Goal: Task Accomplishment & Management: Manage account settings

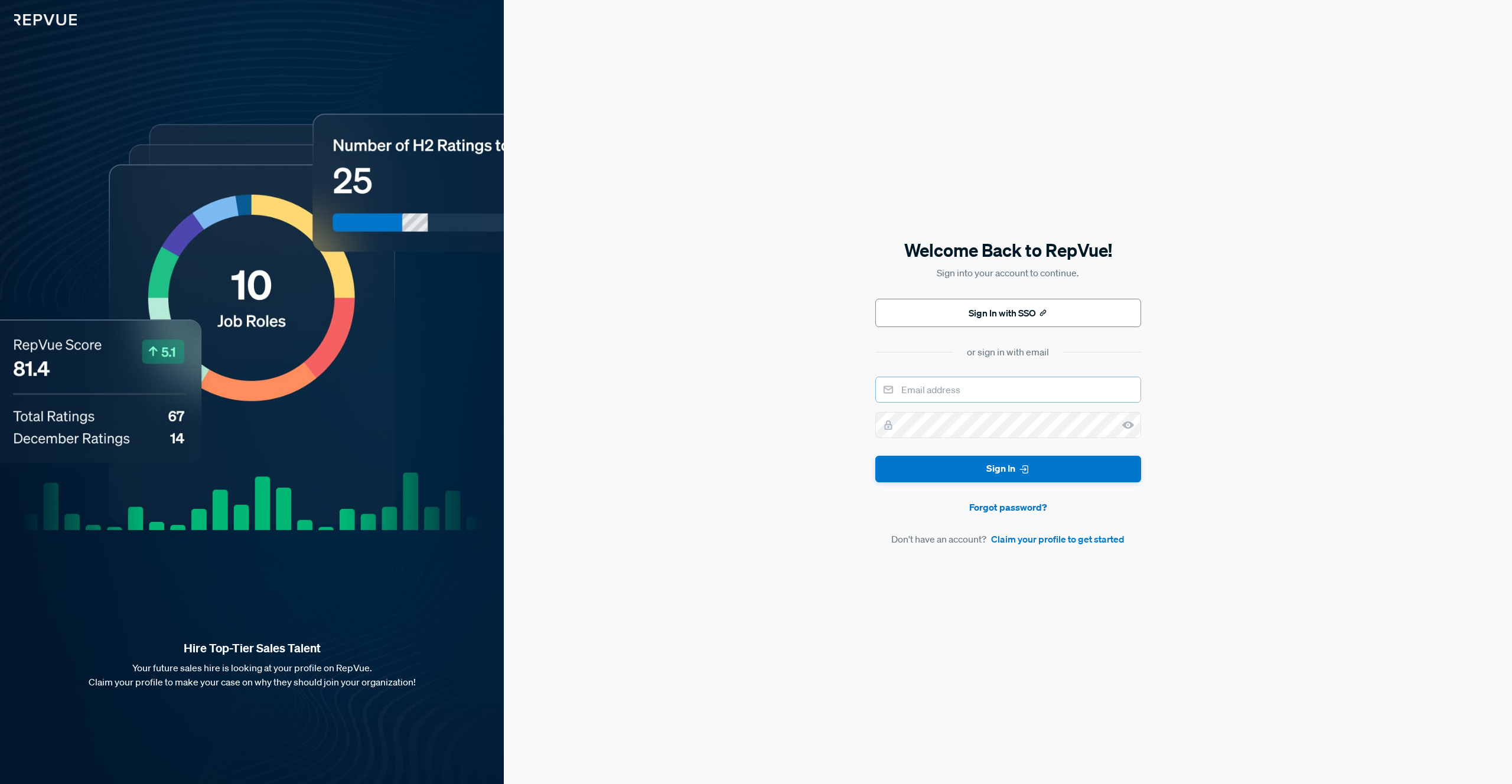
type input "[EMAIL_ADDRESS][DOMAIN_NAME]"
click at [977, 466] on button "Sign In" at bounding box center [1008, 469] width 266 height 27
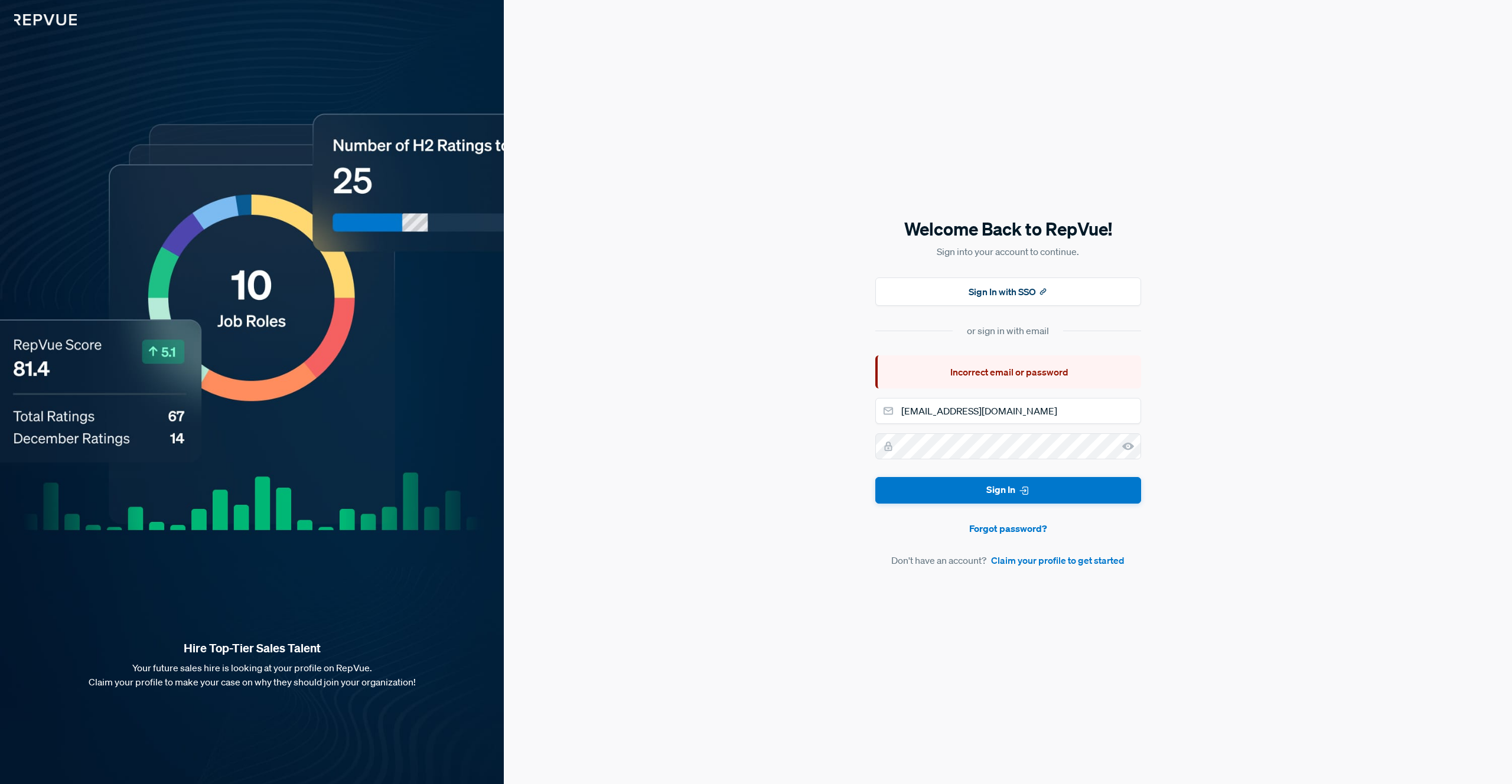
click at [994, 520] on form "[EMAIL_ADDRESS][DOMAIN_NAME] Sign In Forgot password? Don't have an account? Cl…" at bounding box center [1008, 483] width 266 height 170
click at [994, 529] on link "Forgot password?" at bounding box center [1008, 528] width 266 height 14
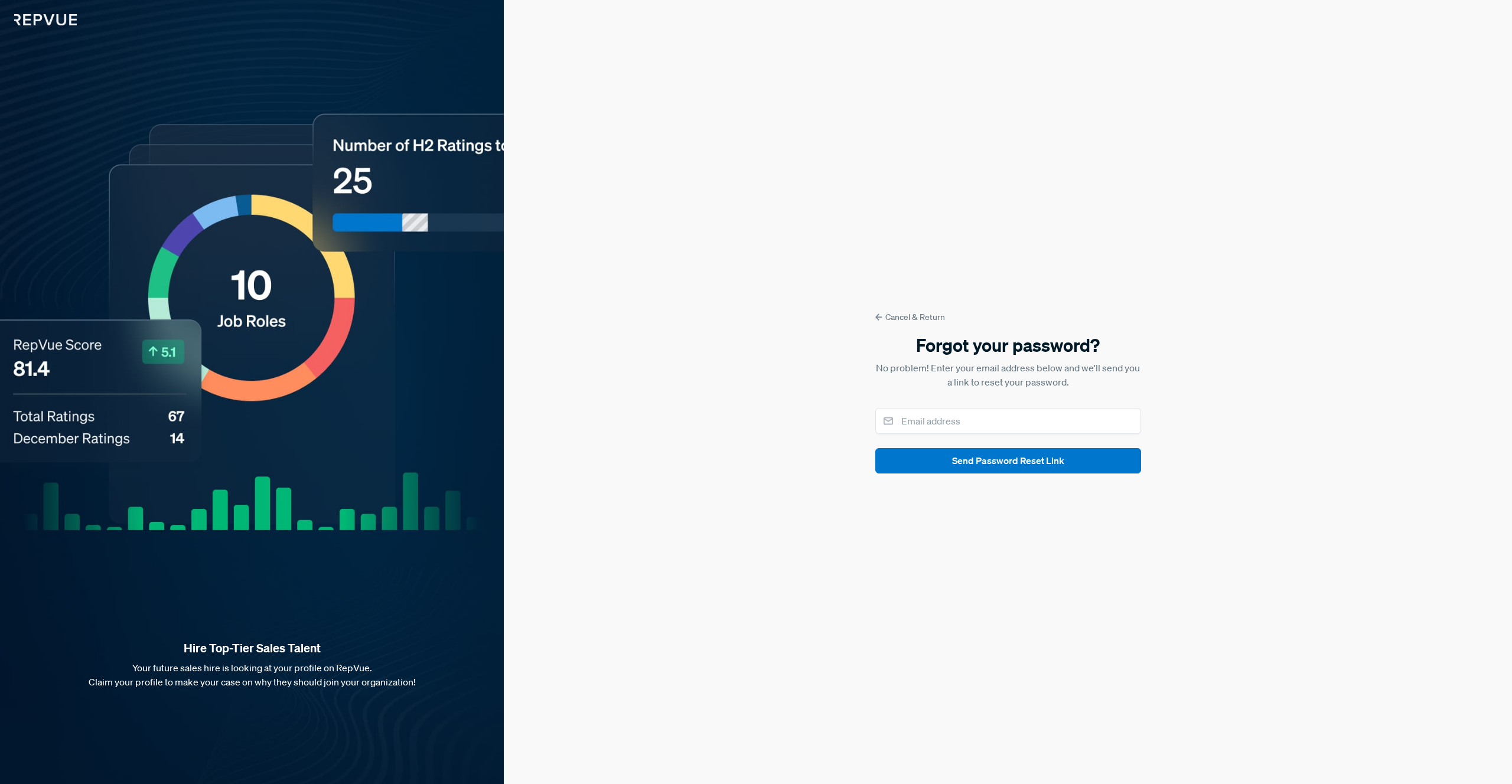
type input "[EMAIL_ADDRESS][DOMAIN_NAME]"
click at [983, 467] on button "Send Password Reset Link" at bounding box center [1008, 461] width 266 height 25
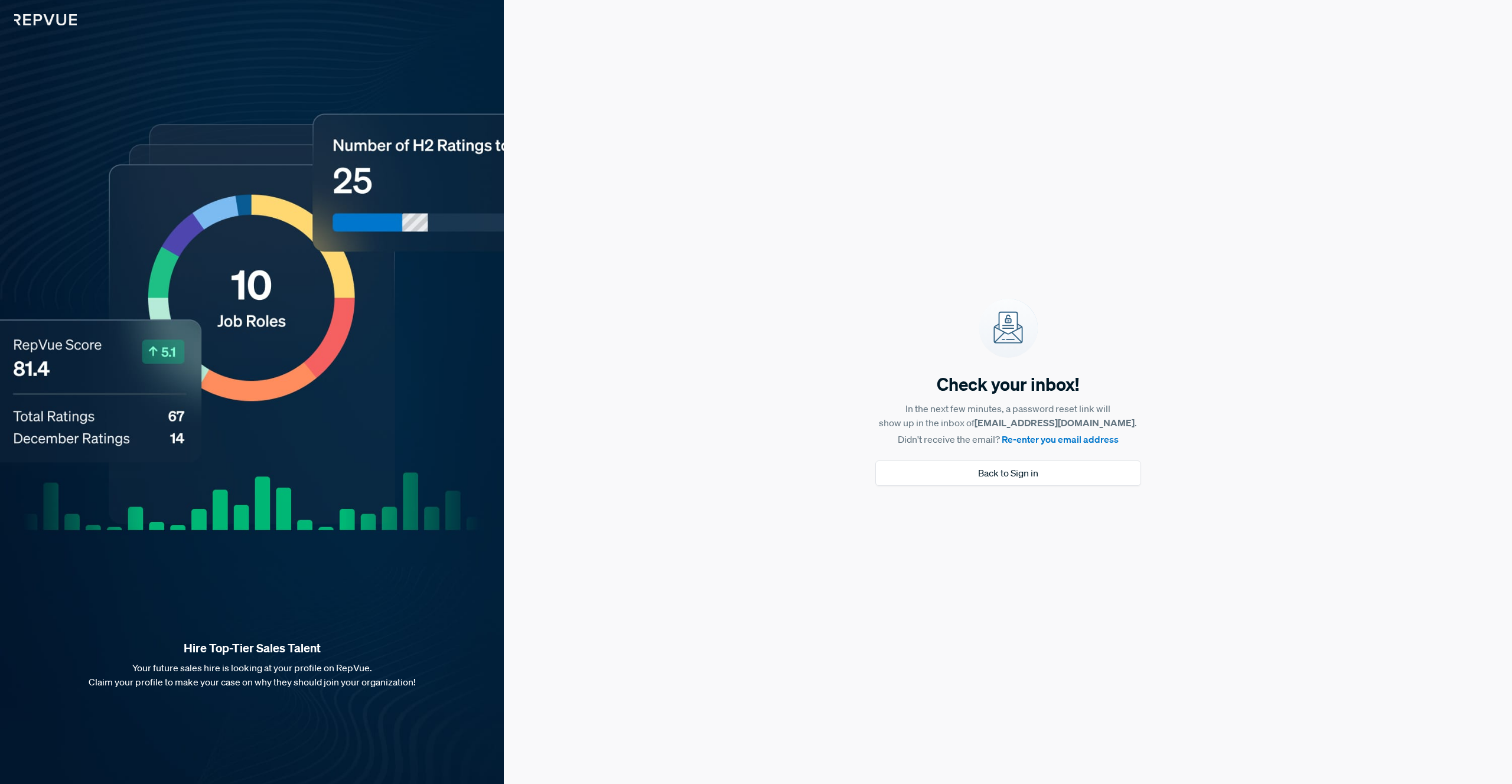
click at [1029, 441] on link "Re-enter you email address" at bounding box center [1060, 440] width 117 height 12
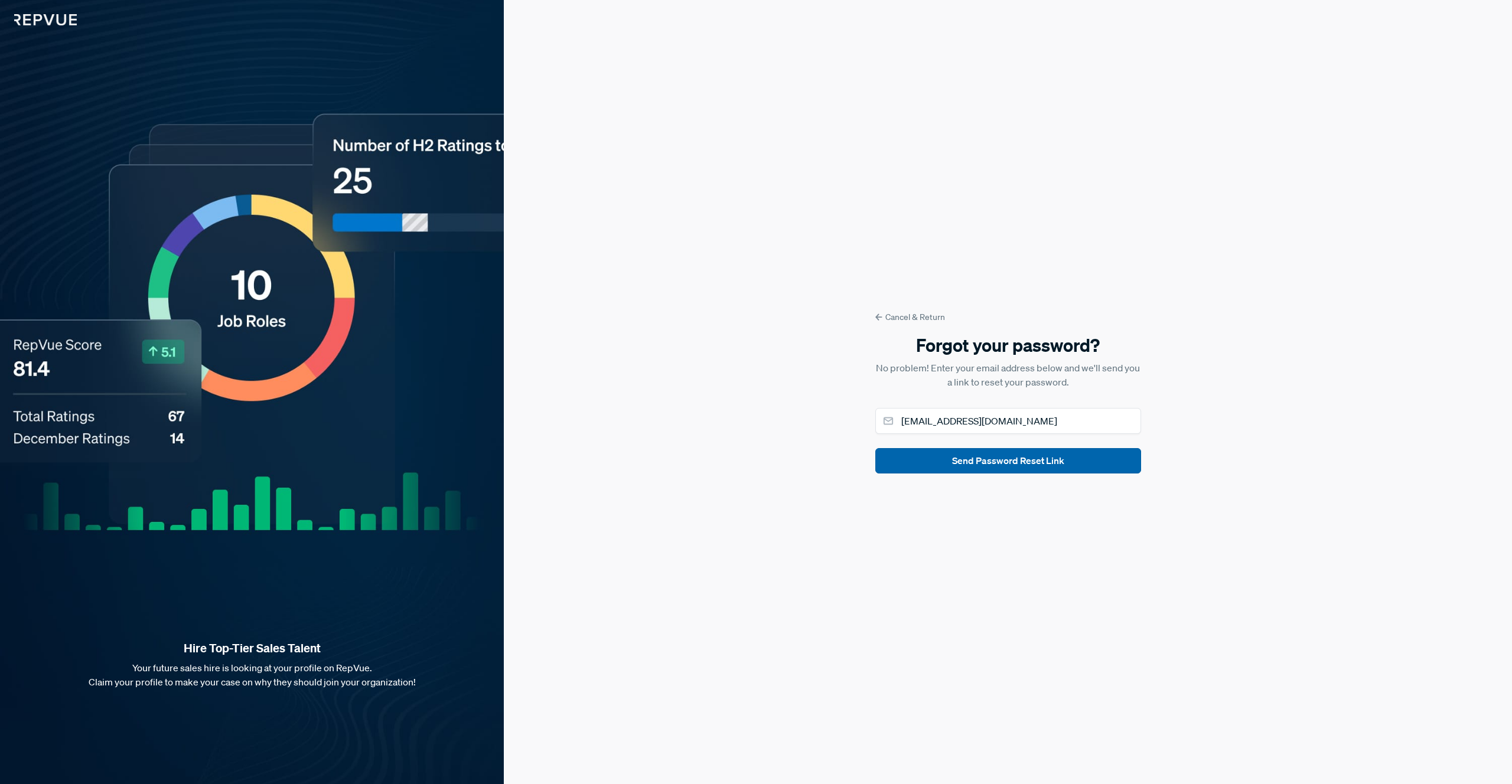
click at [1004, 468] on button "Send Password Reset Link" at bounding box center [1008, 461] width 266 height 25
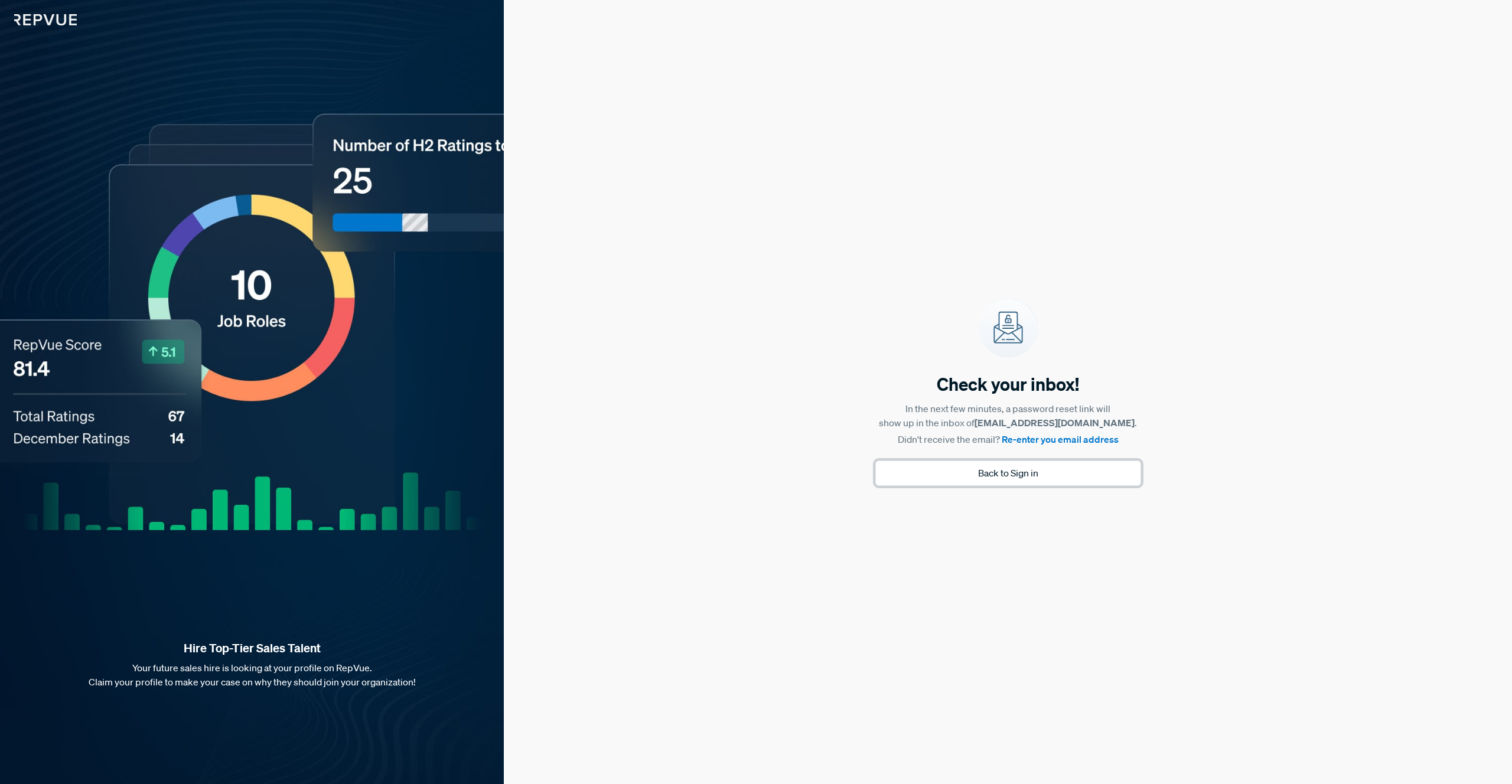
click at [923, 481] on button "Back to Sign in" at bounding box center [1008, 473] width 266 height 25
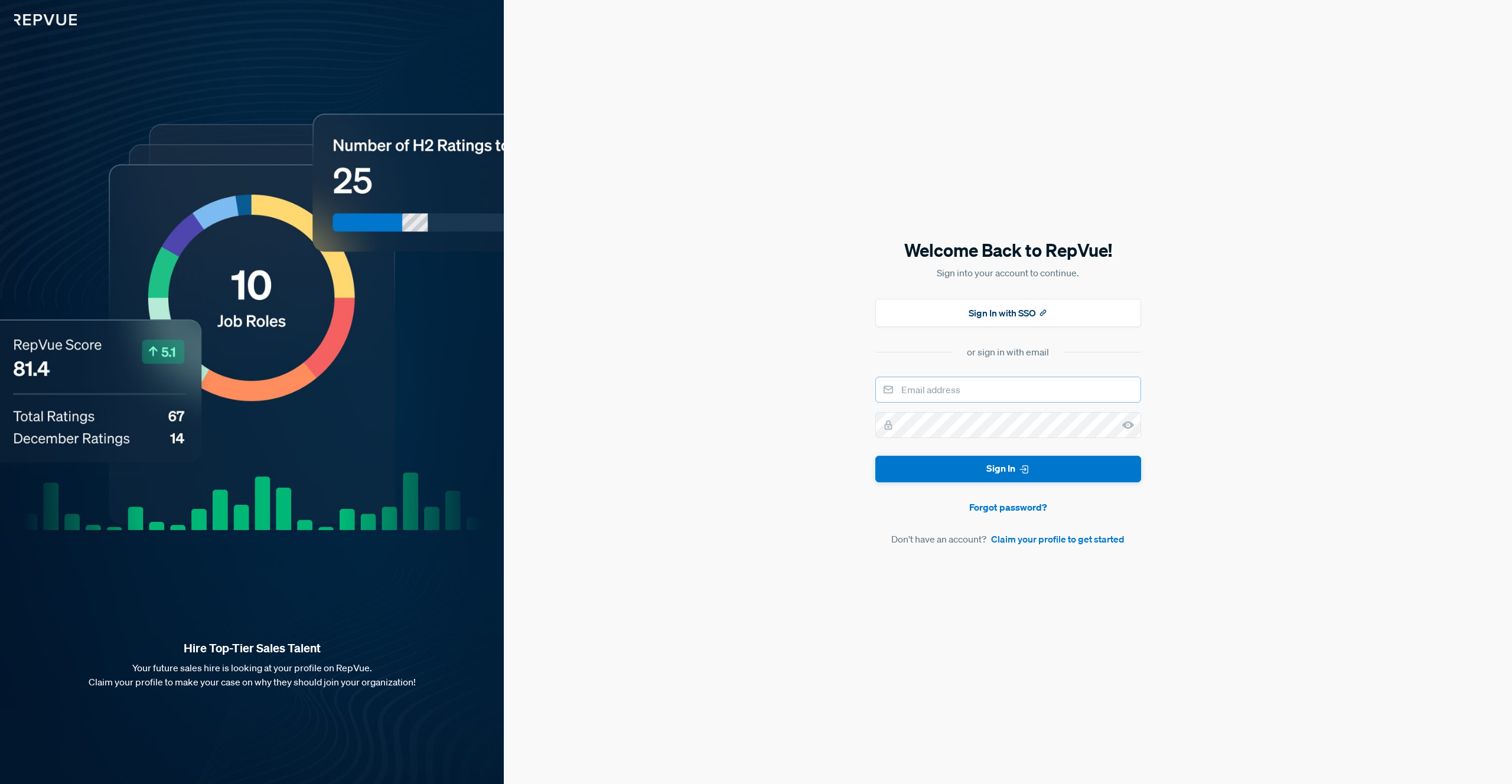
type input "[EMAIL_ADDRESS][DOMAIN_NAME]"
